Goal: Information Seeking & Learning: Understand process/instructions

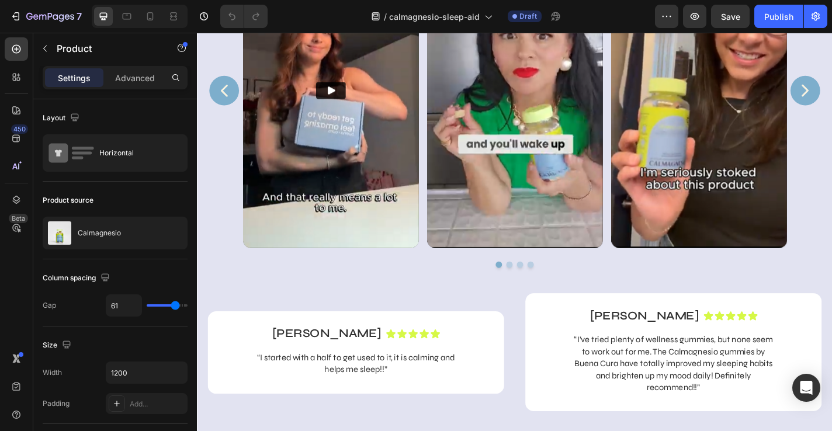
scroll to position [1129, 0]
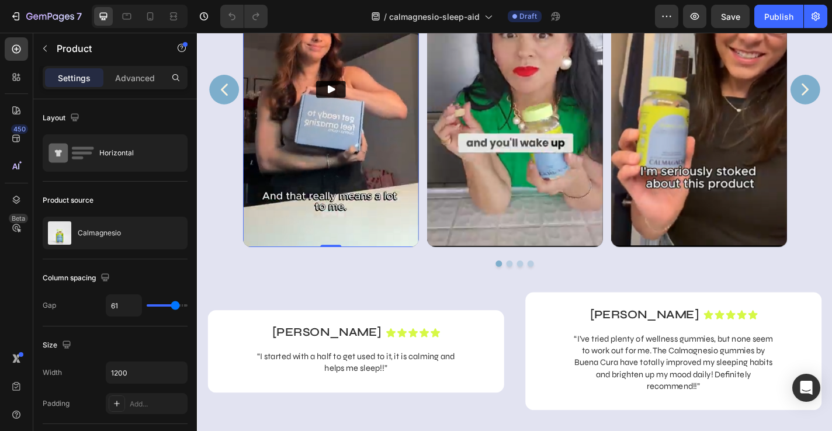
click at [361, 151] on img at bounding box center [344, 95] width 194 height 349
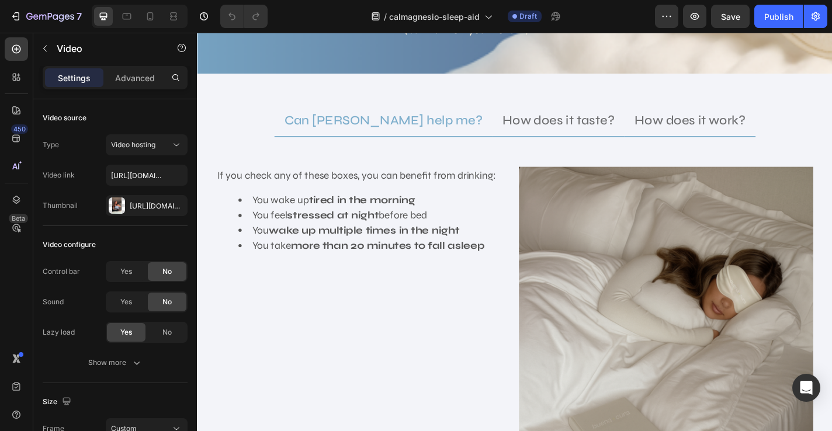
scroll to position [2149, 0]
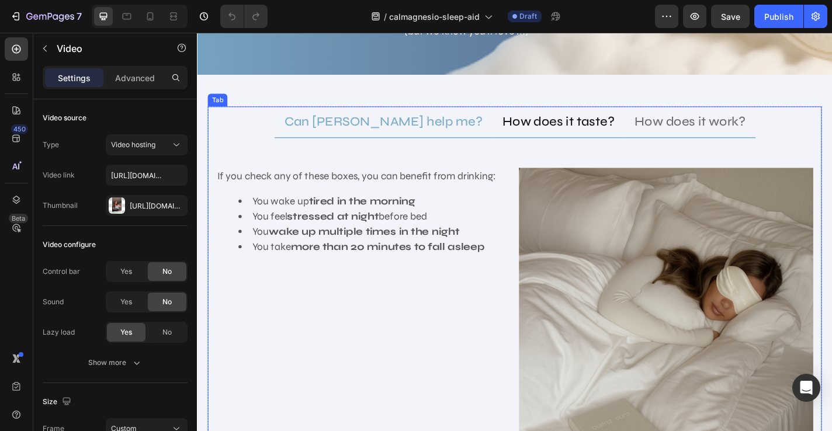
click at [568, 120] on p "How does it taste?" at bounding box center [596, 130] width 124 height 21
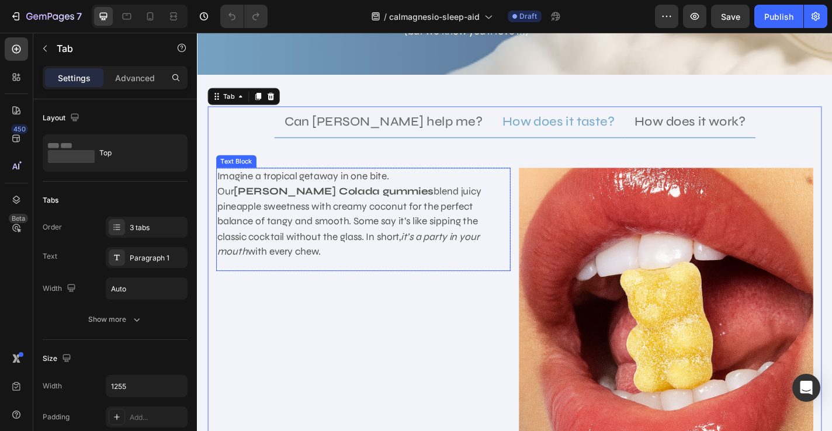
click at [426, 191] on p "Imagine a tropical getaway in one bite. Our [PERSON_NAME] Colada gummies blend …" at bounding box center [380, 233] width 322 height 100
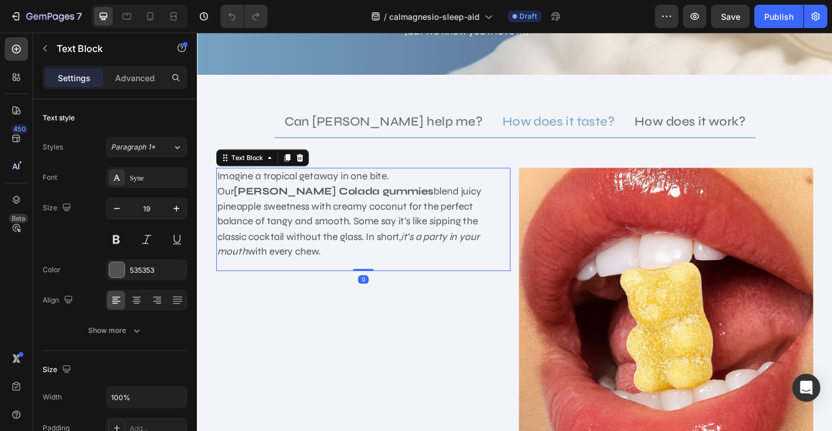
click at [276, 188] on p "Imagine a tropical getaway in one bite. Our [PERSON_NAME] Colada gummies blend …" at bounding box center [380, 233] width 322 height 100
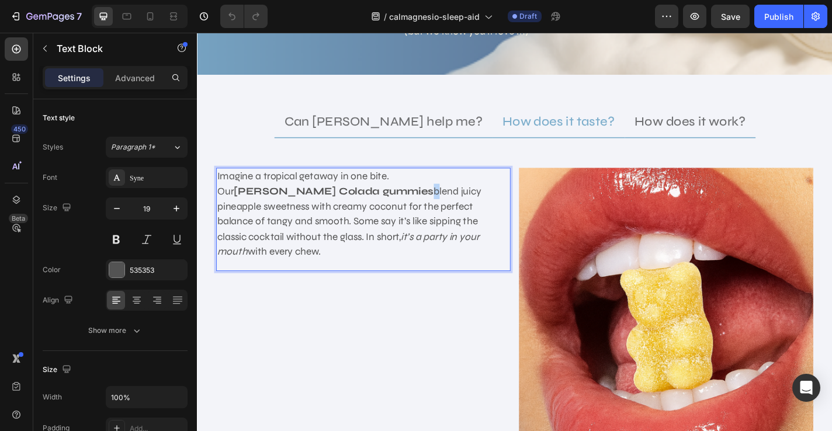
click at [276, 188] on p "Imagine a tropical getaway in one bite. Our [PERSON_NAME] Colada gummies blend …" at bounding box center [380, 233] width 322 height 100
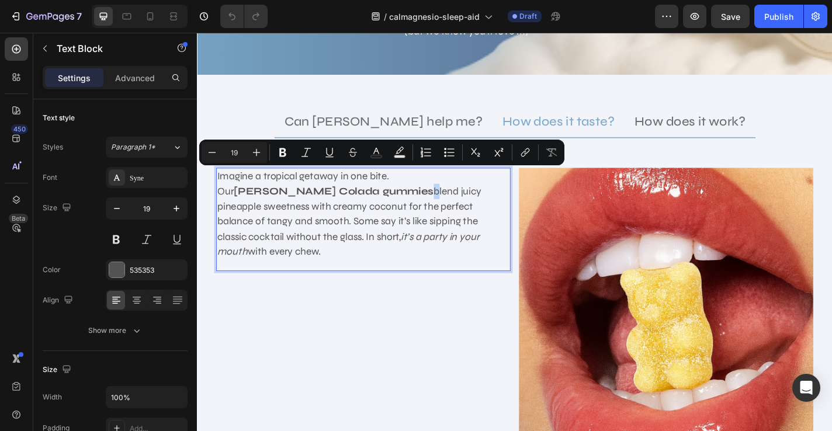
click at [271, 200] on strong "[PERSON_NAME] Colada gummies" at bounding box center [347, 206] width 221 height 13
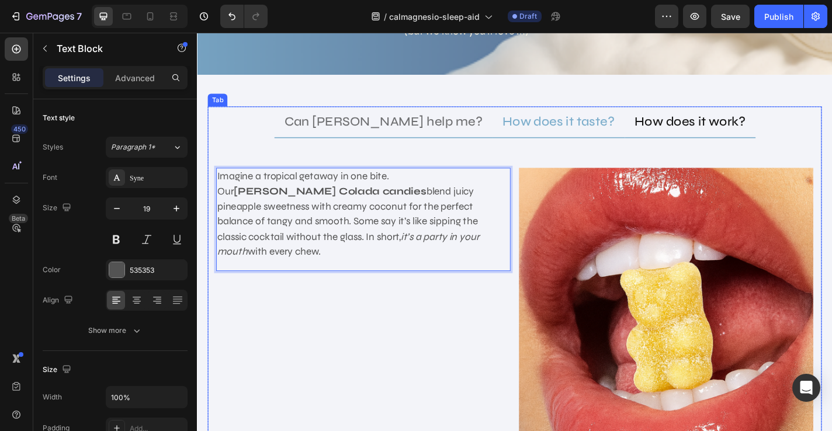
click at [692, 120] on p "How does it work?" at bounding box center [741, 130] width 122 height 21
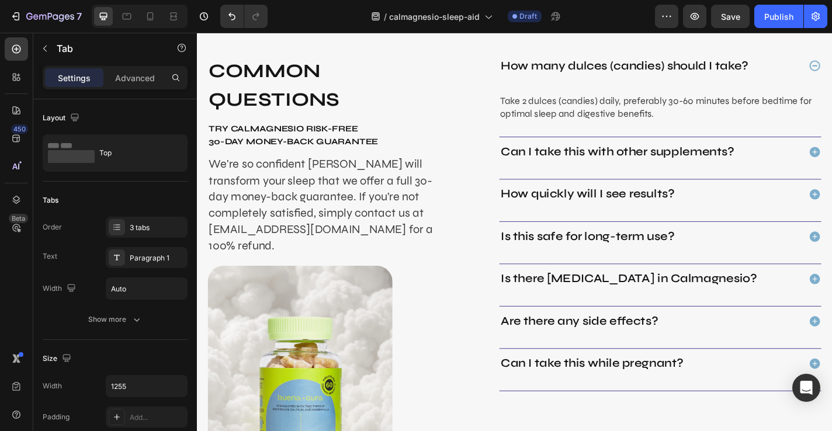
scroll to position [3855, 0]
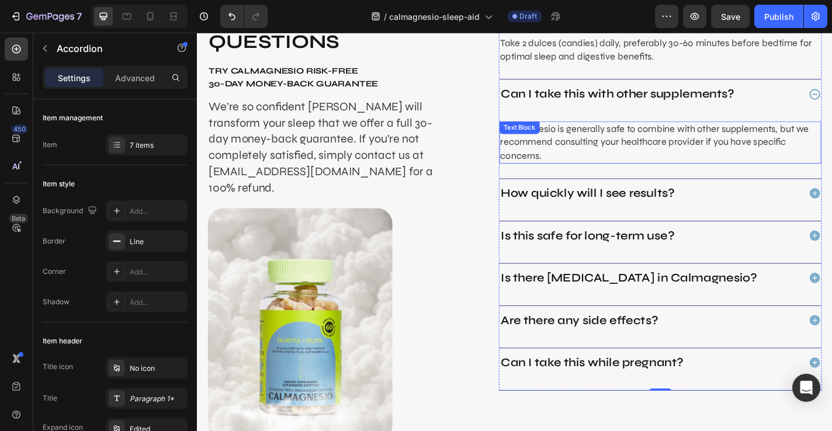
scroll to position [3921, 0]
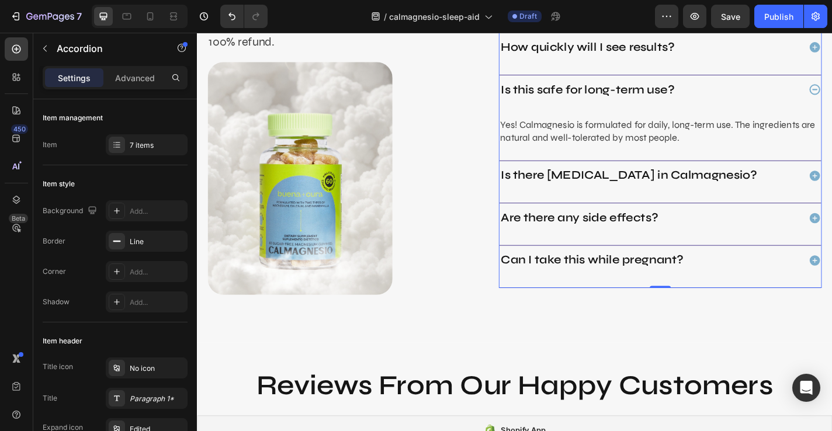
scroll to position [4081, 0]
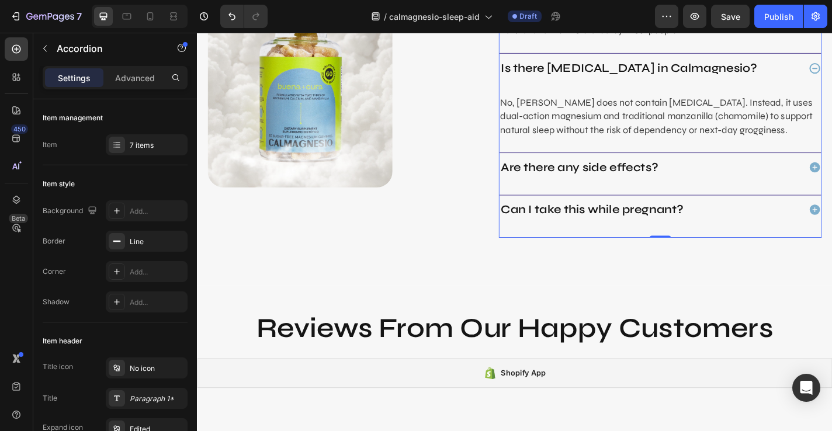
scroll to position [4203, 0]
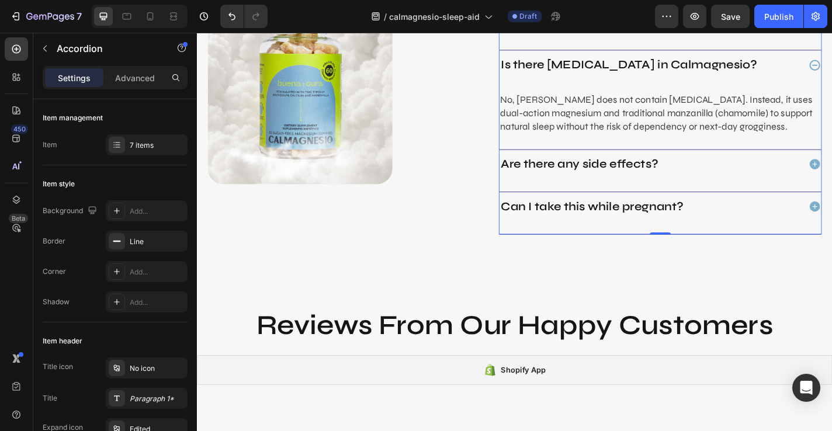
click at [831, 170] on div "Are there any side effects?" at bounding box center [707, 186] width 355 height 41
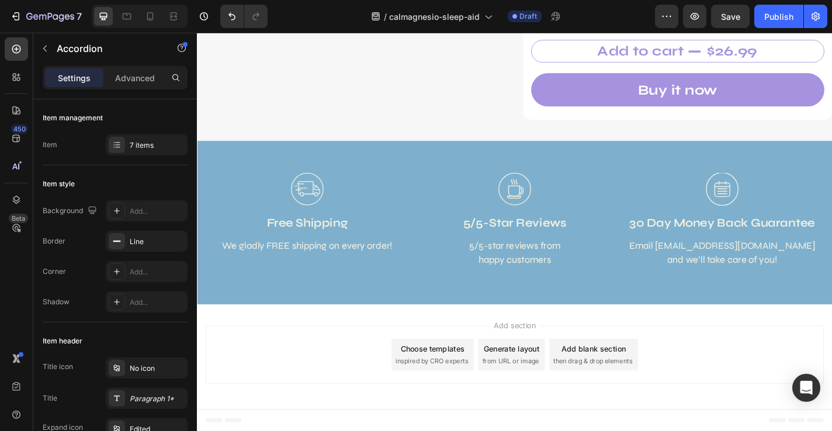
scroll to position [5452, 0]
click at [146, 21] on icon at bounding box center [150, 17] width 12 height 12
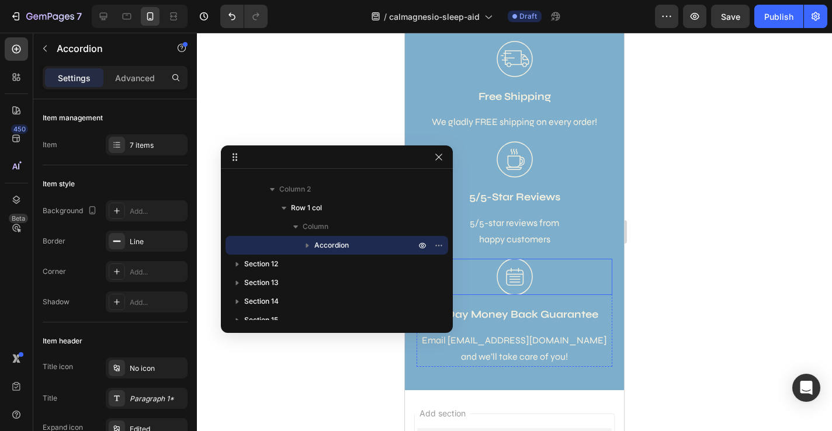
scroll to position [5356, 0]
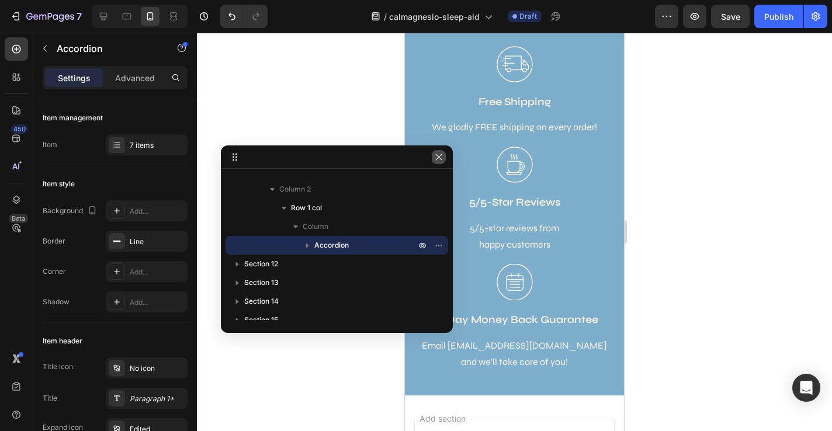
click at [438, 152] on icon "button" at bounding box center [438, 156] width 9 height 9
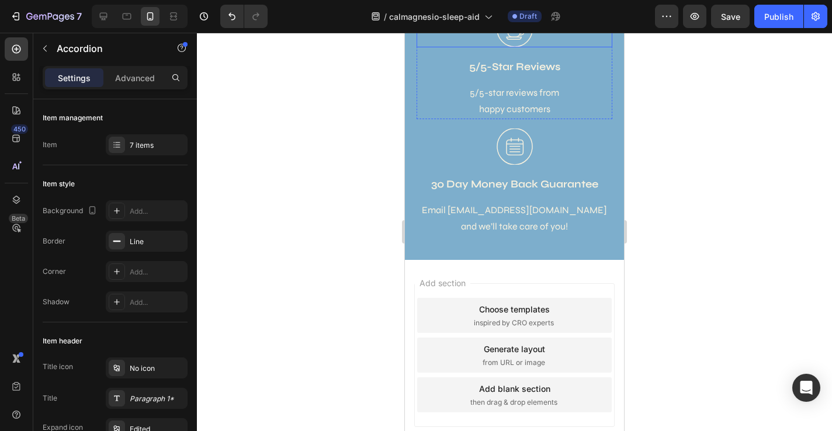
scroll to position [5249, 0]
click at [511, 47] on img at bounding box center [515, 29] width 36 height 36
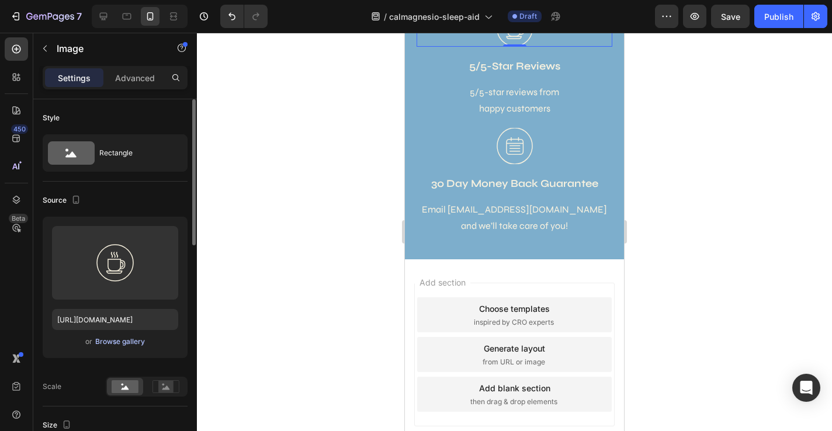
click at [119, 344] on div "Browse gallery" at bounding box center [120, 341] width 50 height 11
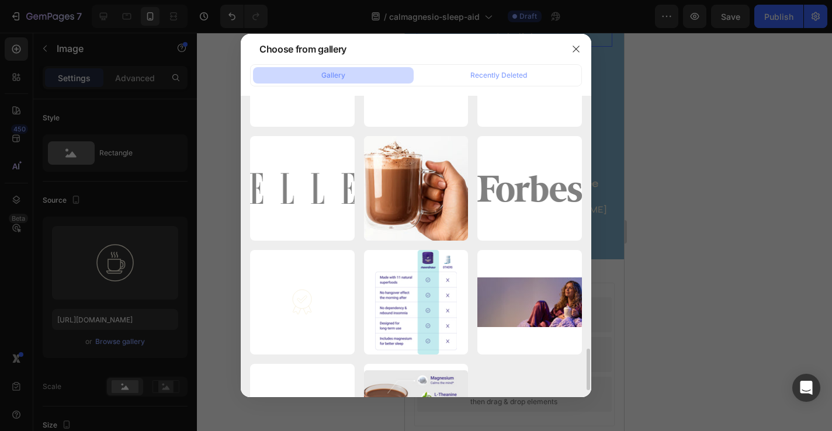
scroll to position [1868, 0]
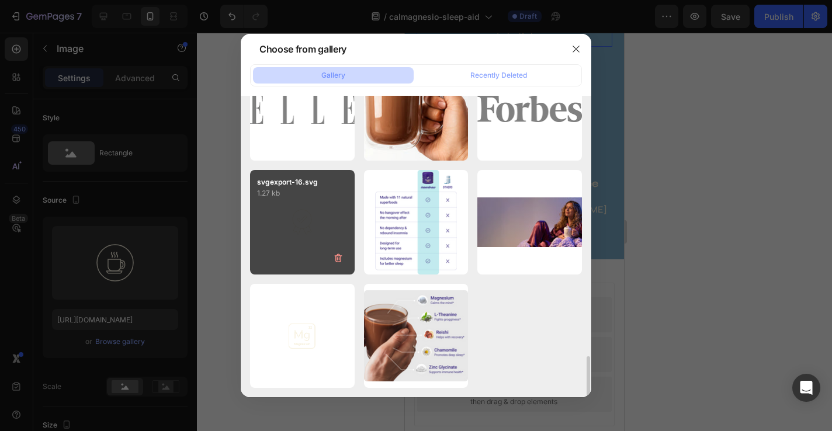
click at [296, 233] on div "svgexport-16.svg 1.27 kb" at bounding box center [302, 222] width 105 height 105
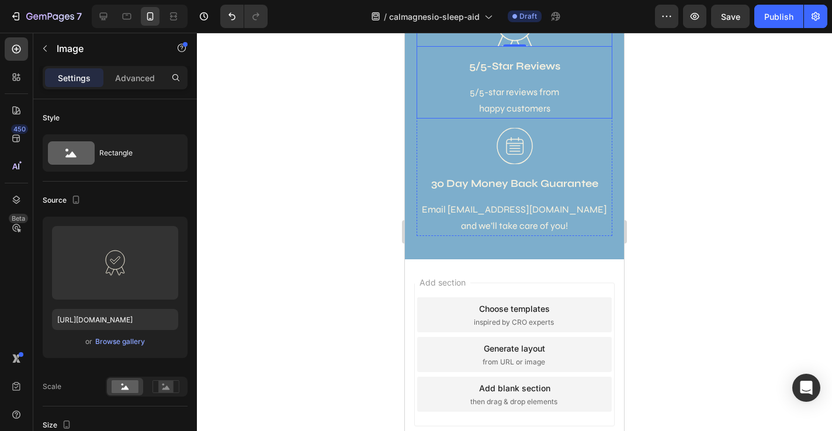
type input "[URL][DOMAIN_NAME]"
click at [735, 210] on div at bounding box center [514, 232] width 635 height 398
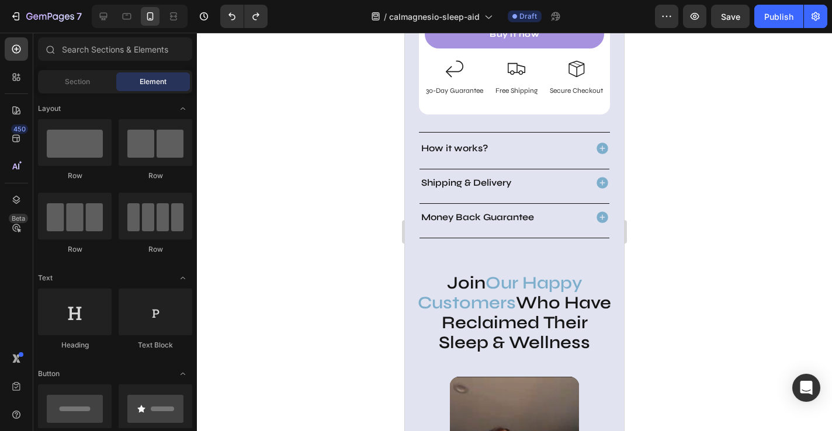
scroll to position [793, 0]
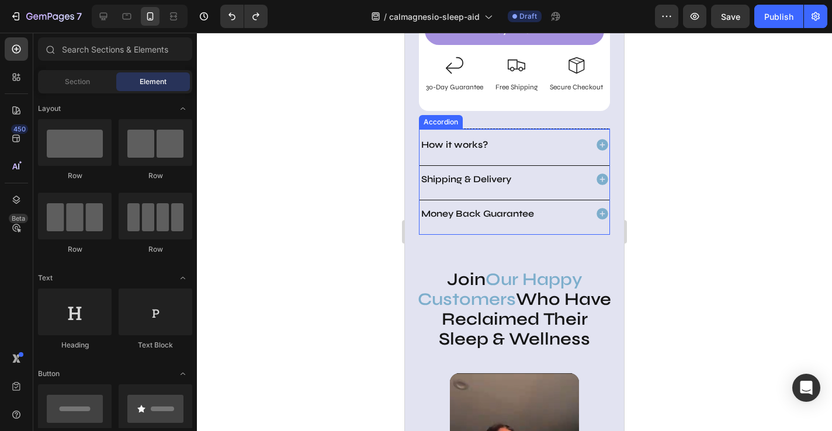
click at [499, 144] on div "How it works?" at bounding box center [502, 145] width 166 height 18
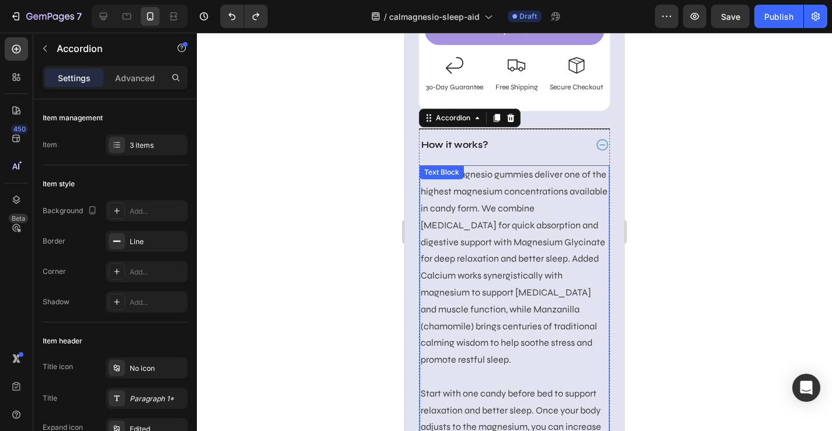
scroll to position [809, 0]
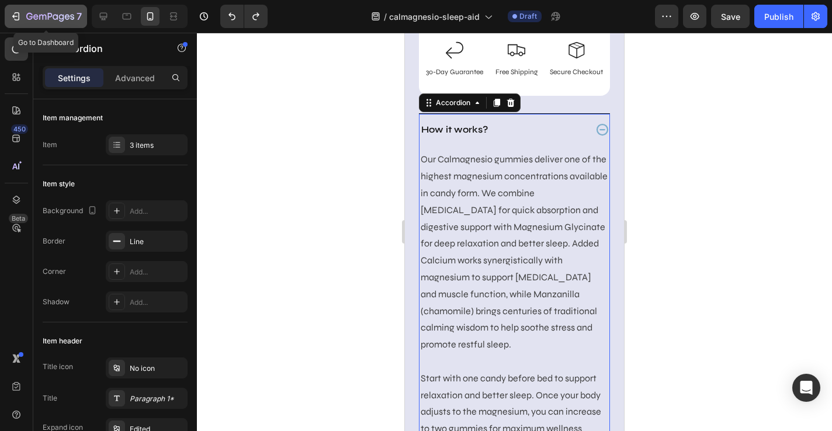
click at [40, 16] on icon "button" at bounding box center [42, 17] width 7 height 5
